Goal: Task Accomplishment & Management: Complete application form

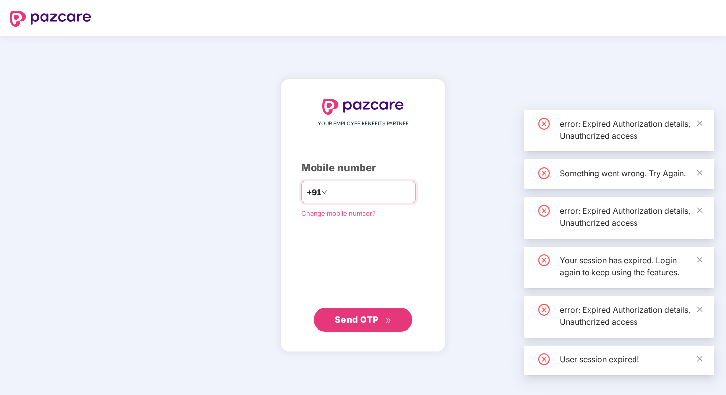
click at [374, 191] on input "number" at bounding box center [369, 192] width 81 height 16
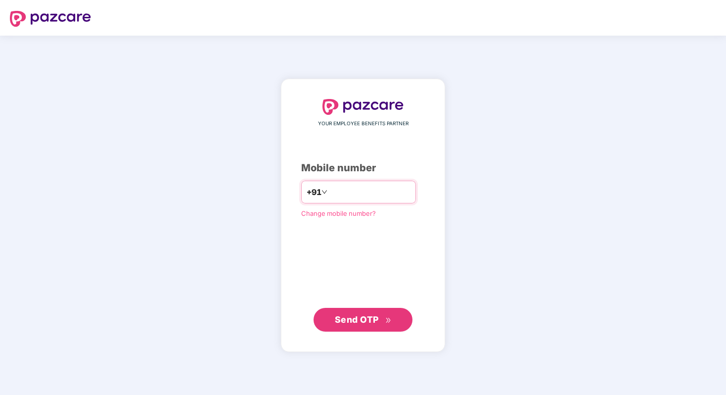
type input "**********"
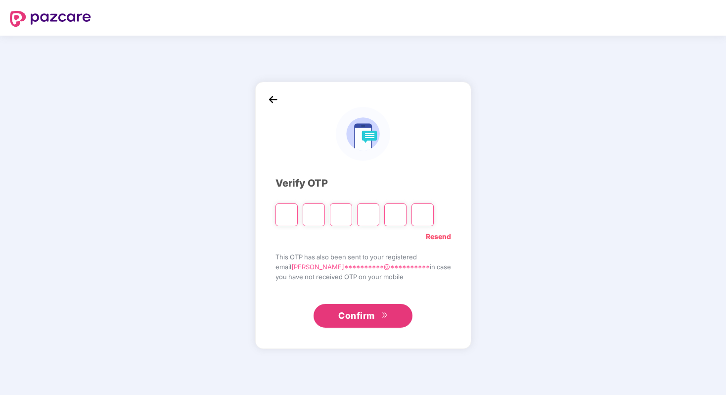
type input "*"
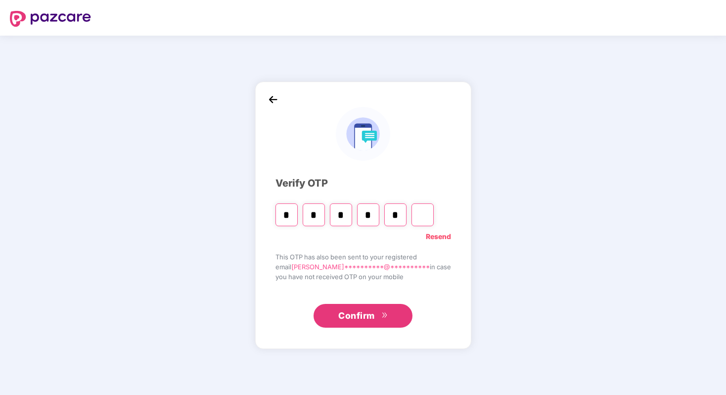
type input "*"
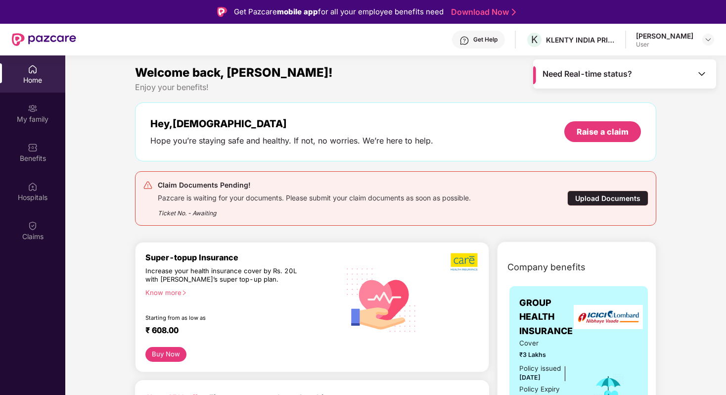
click at [597, 195] on div "Upload Documents" at bounding box center [607, 197] width 81 height 15
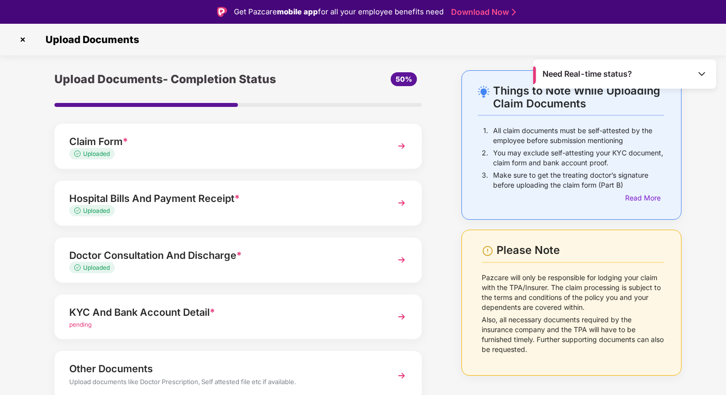
scroll to position [43, 0]
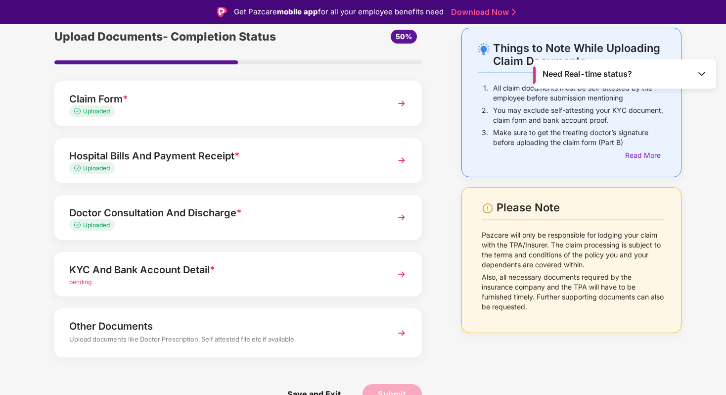
click at [260, 282] on div "pending" at bounding box center [224, 281] width 310 height 9
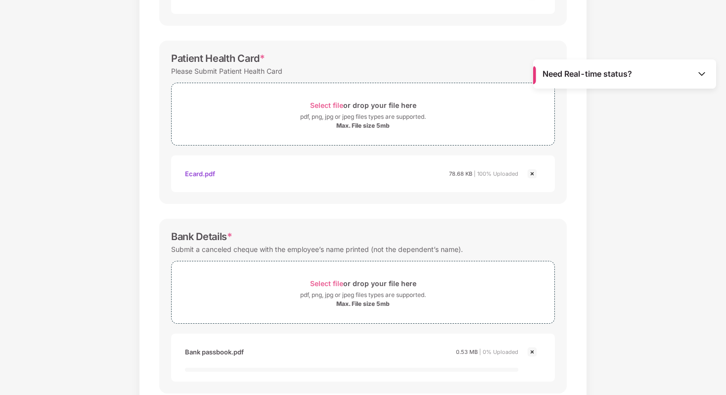
scroll to position [348, 0]
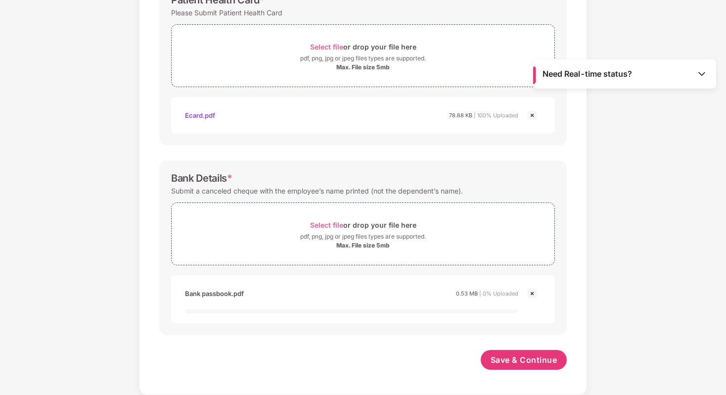
click at [410, 356] on div "Save & Continue" at bounding box center [362, 362] width 407 height 25
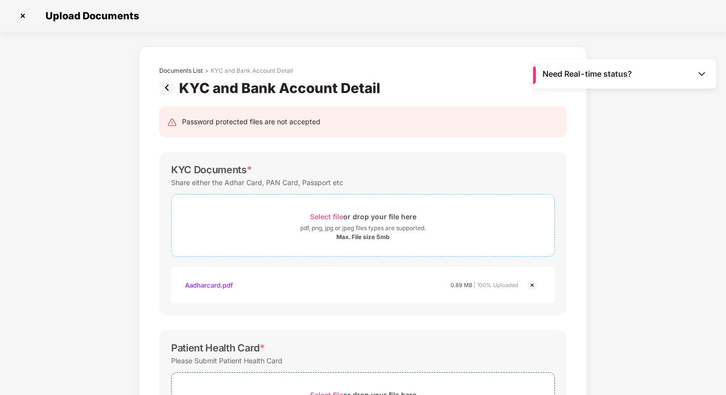
scroll to position [337, 0]
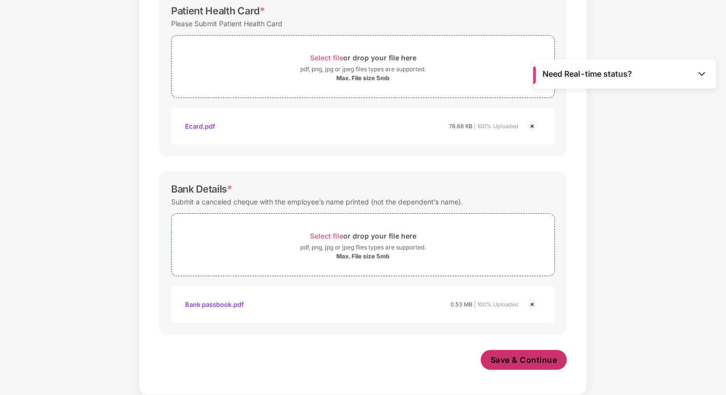
click at [526, 362] on span "Save & Continue" at bounding box center [524, 359] width 67 height 11
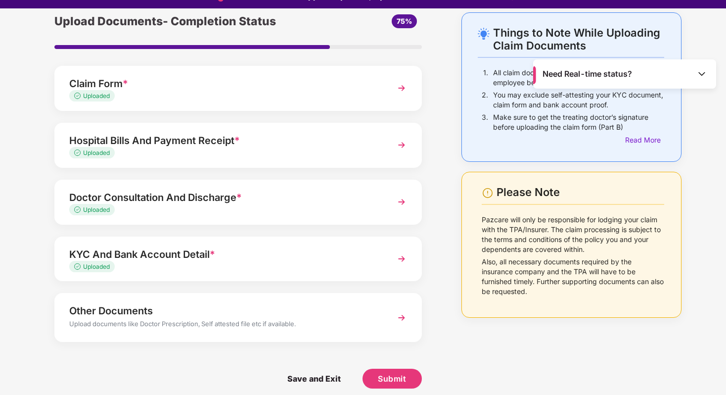
scroll to position [17, 0]
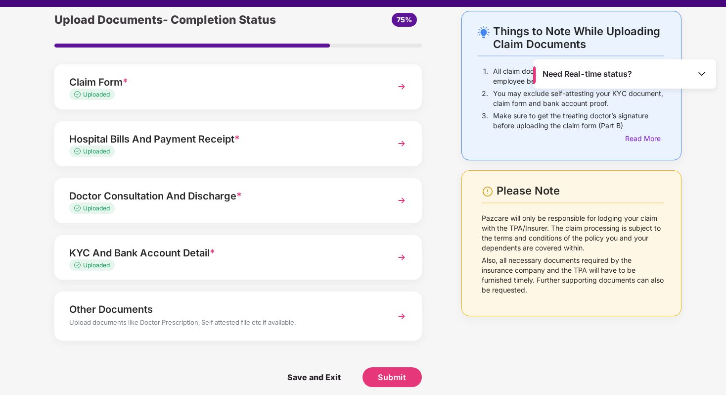
click at [348, 320] on div "Upload documents like Doctor Prescription, Self attested file etc if available." at bounding box center [224, 323] width 310 height 13
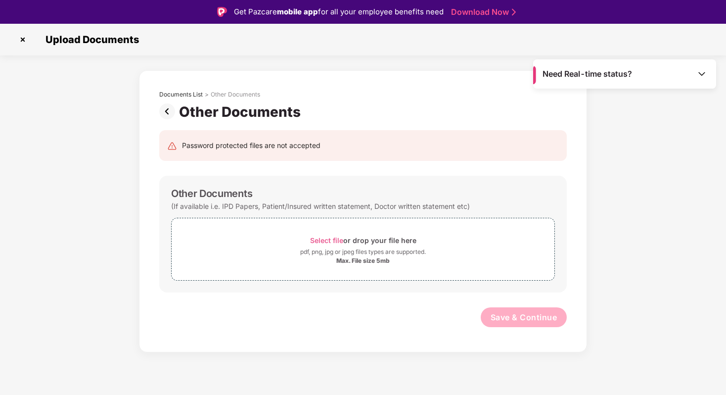
click at [172, 107] on img at bounding box center [169, 111] width 20 height 16
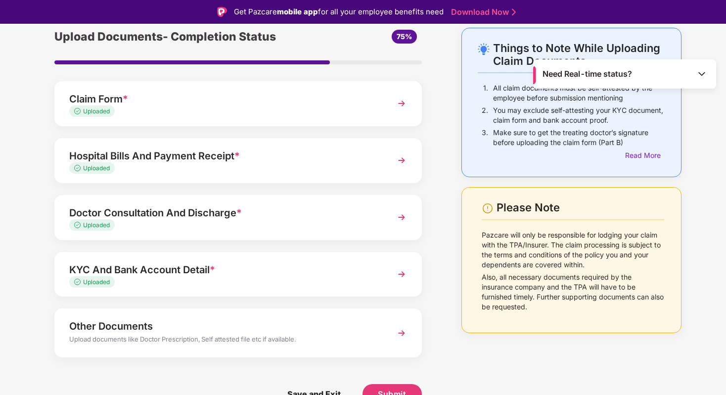
scroll to position [24, 0]
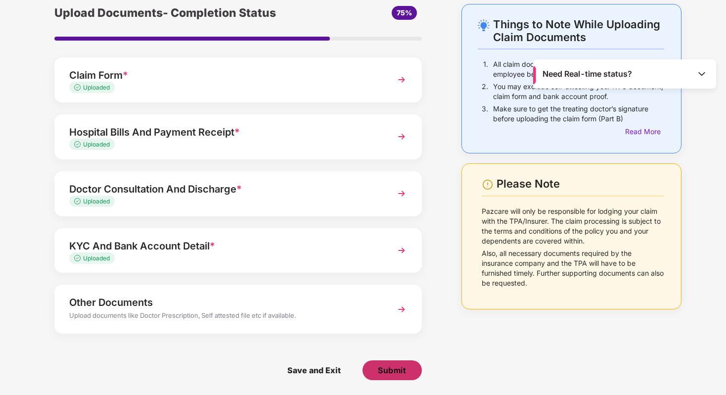
click at [384, 372] on span "Submit" at bounding box center [392, 369] width 28 height 11
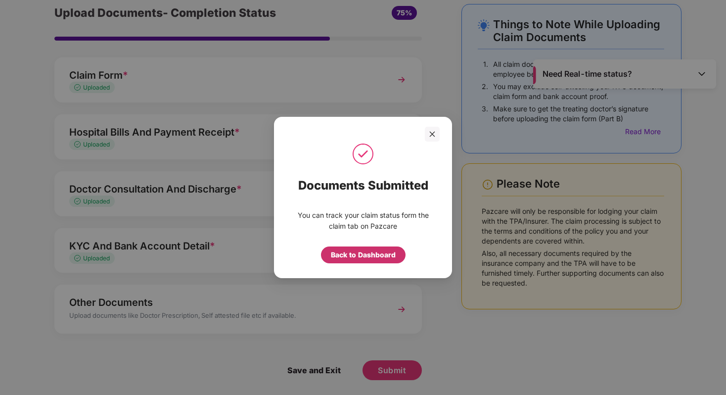
click at [372, 255] on div "Back to Dashboard" at bounding box center [363, 254] width 65 height 11
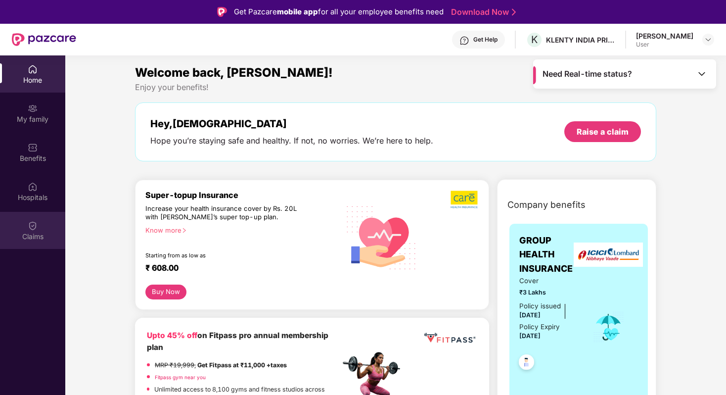
click at [32, 221] on img at bounding box center [33, 226] width 10 height 10
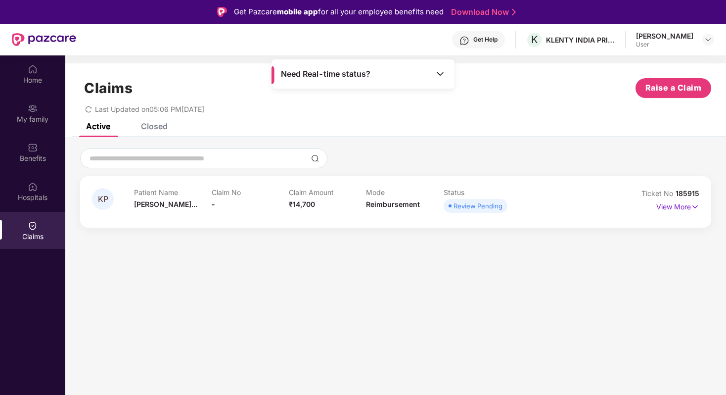
click at [378, 205] on span "Reimbursement" at bounding box center [393, 204] width 54 height 8
click at [159, 206] on span "Krishna Perum..." at bounding box center [165, 204] width 63 height 8
click at [161, 189] on p "Patient Name" at bounding box center [172, 192] width 77 height 8
click at [685, 206] on p "View More" at bounding box center [677, 205] width 43 height 13
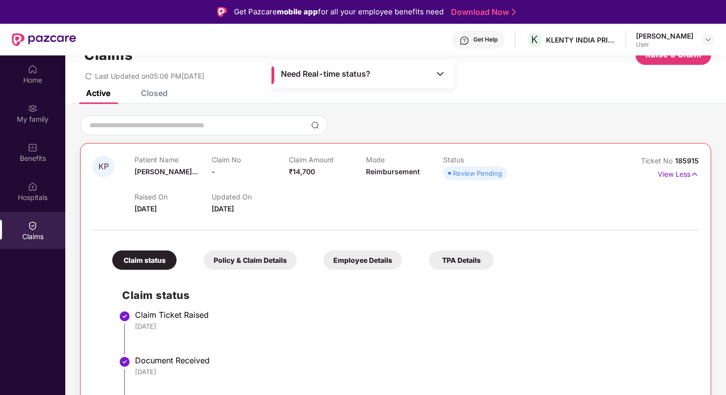
scroll to position [55, 0]
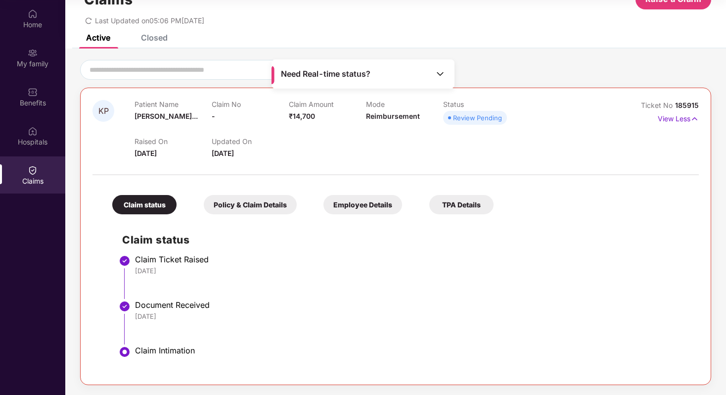
click at [279, 206] on div "Policy & Claim Details" at bounding box center [250, 204] width 93 height 19
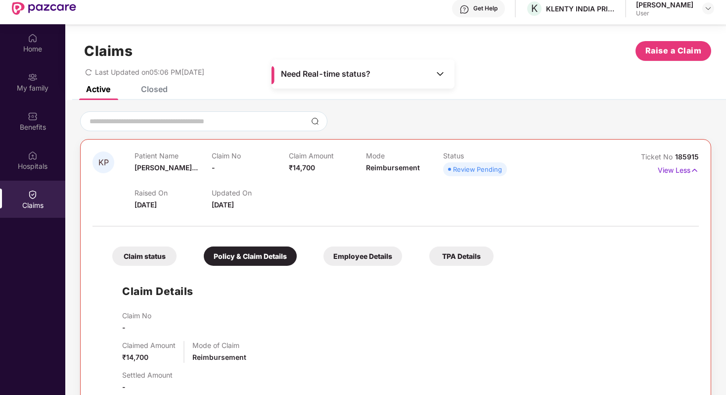
scroll to position [4, 0]
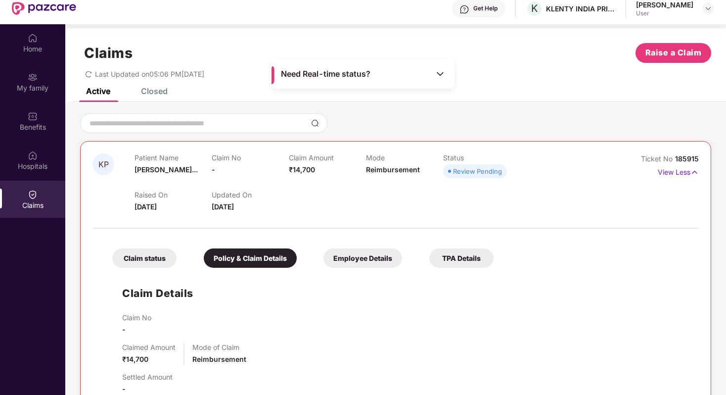
click at [353, 257] on div "Employee Details" at bounding box center [362, 257] width 79 height 19
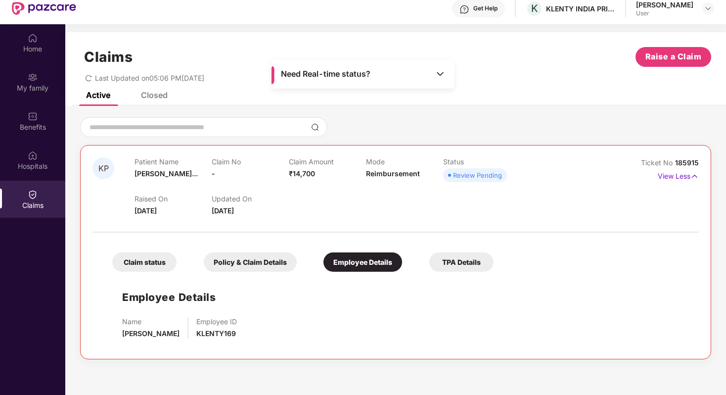
click at [451, 257] on div "TPA Details" at bounding box center [461, 261] width 64 height 19
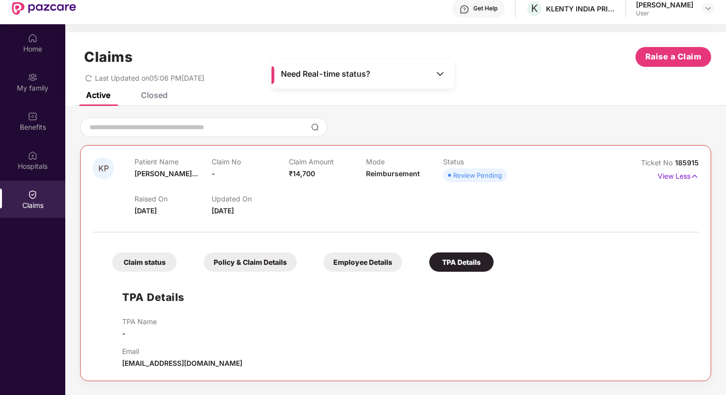
click at [147, 262] on div "Claim status" at bounding box center [144, 261] width 64 height 19
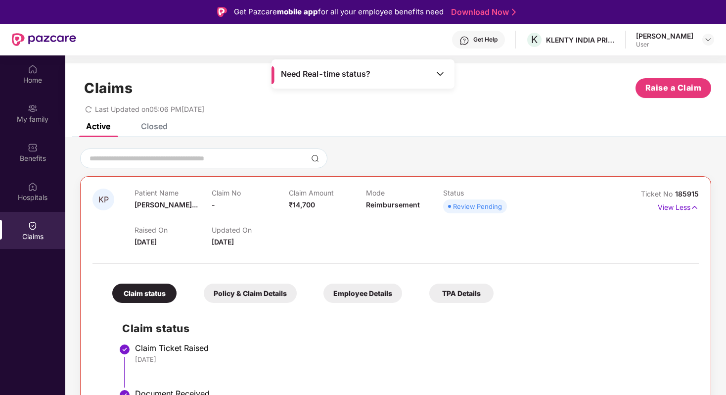
click at [158, 137] on div "KP Patient Name Krishna Perum... Claim No - Claim Amount ₹14,700 Mode Reimburse…" at bounding box center [395, 310] width 661 height 346
click at [155, 129] on div "Closed" at bounding box center [154, 126] width 27 height 10
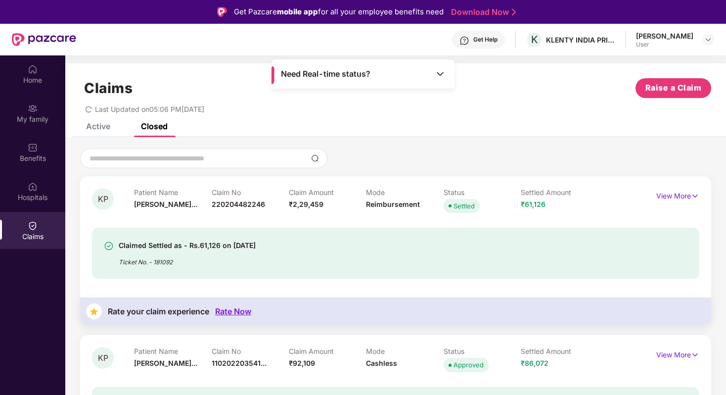
click at [202, 244] on div "Claimed Settled as - Rs.61,126 on 09 Oct 2025" at bounding box center [187, 245] width 137 height 12
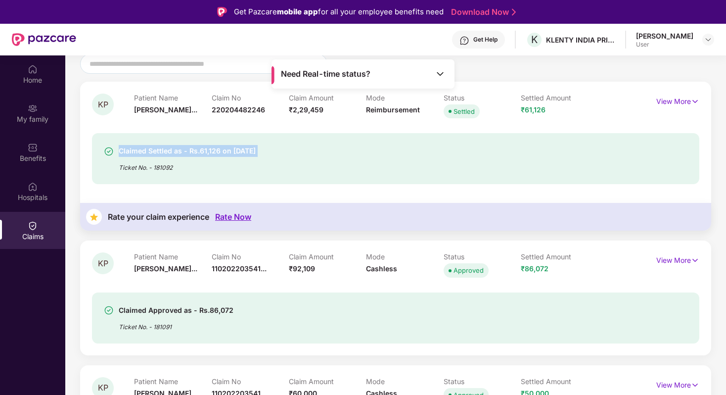
scroll to position [95, 0]
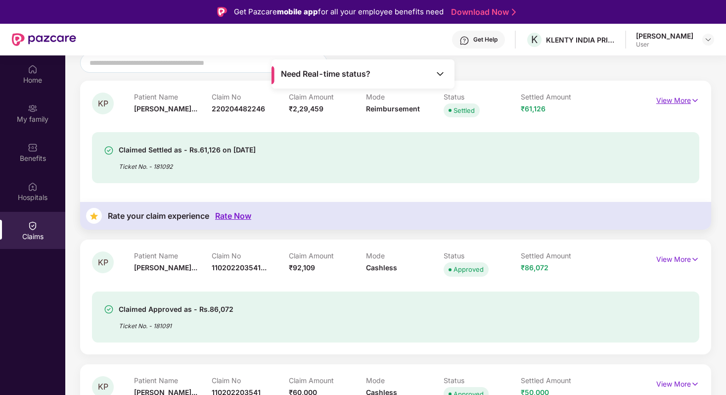
click at [675, 93] on p "View More" at bounding box center [677, 98] width 43 height 13
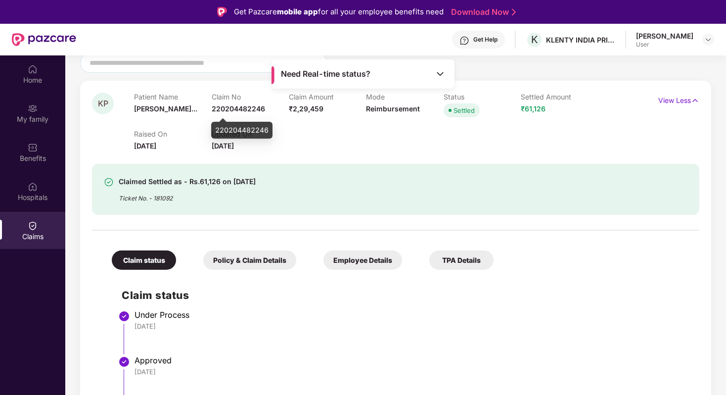
click at [229, 112] on span "220204482246" at bounding box center [238, 108] width 53 height 8
copy span "220204482246"
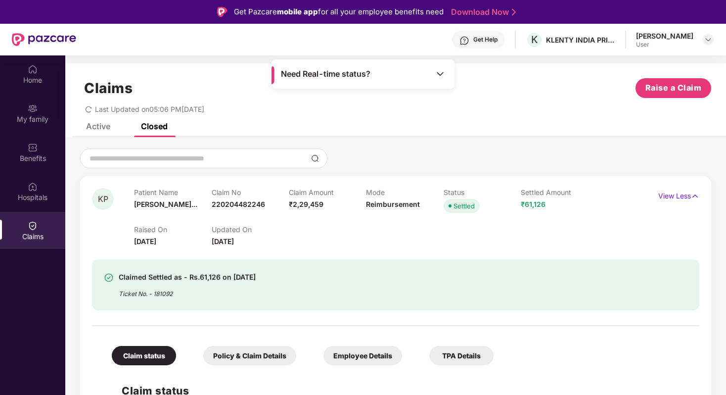
click at [101, 119] on div "Claims Raise a Claim Last Updated on 05:06 PM, 12 Oct 2025" at bounding box center [395, 93] width 661 height 60
click at [101, 126] on div "Active" at bounding box center [98, 126] width 24 height 10
